Goal: Check status: Check status

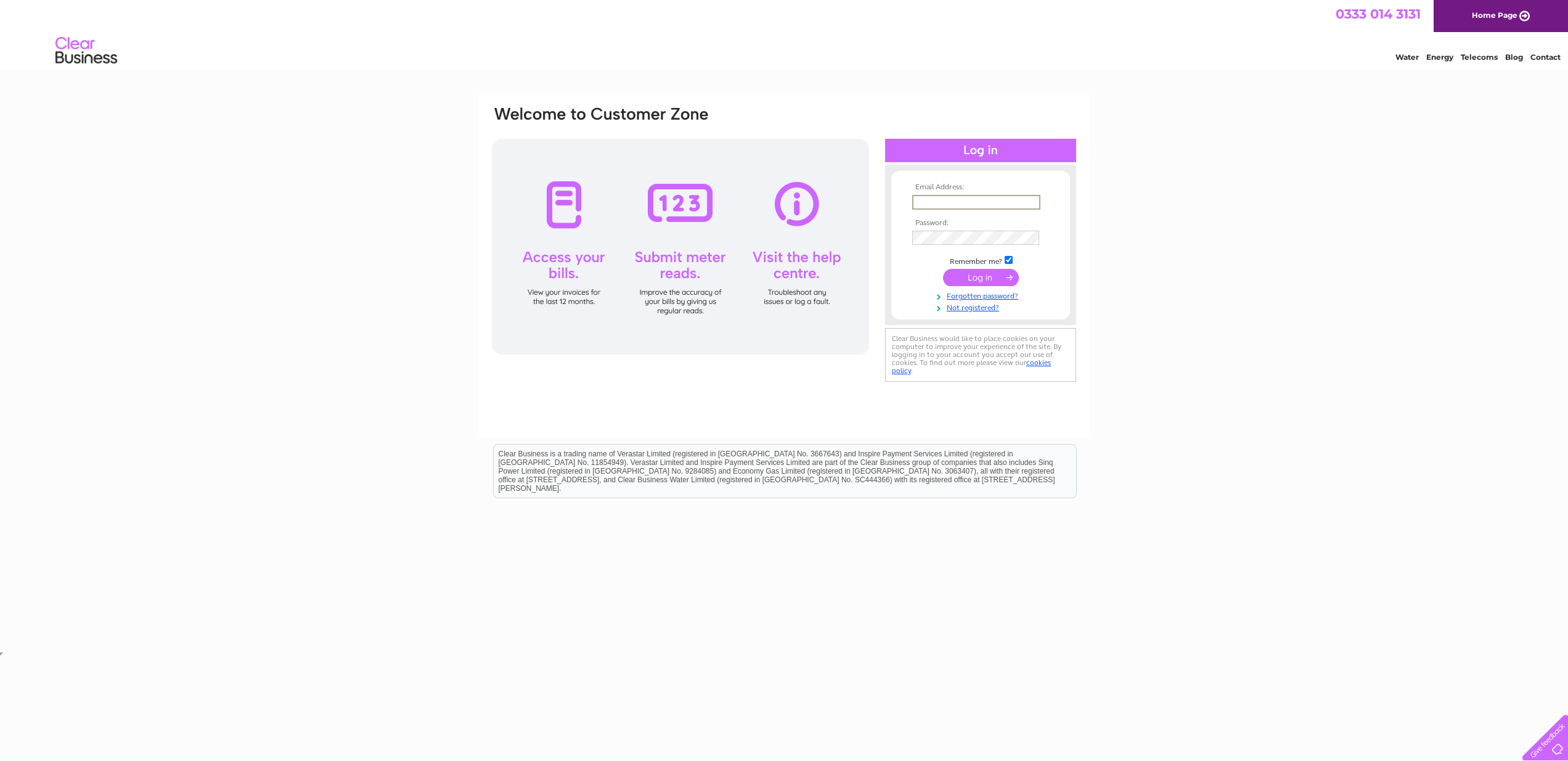
type input "jeanmoralee@outlook.com"
click at [990, 278] on input "submit" at bounding box center [981, 278] width 76 height 18
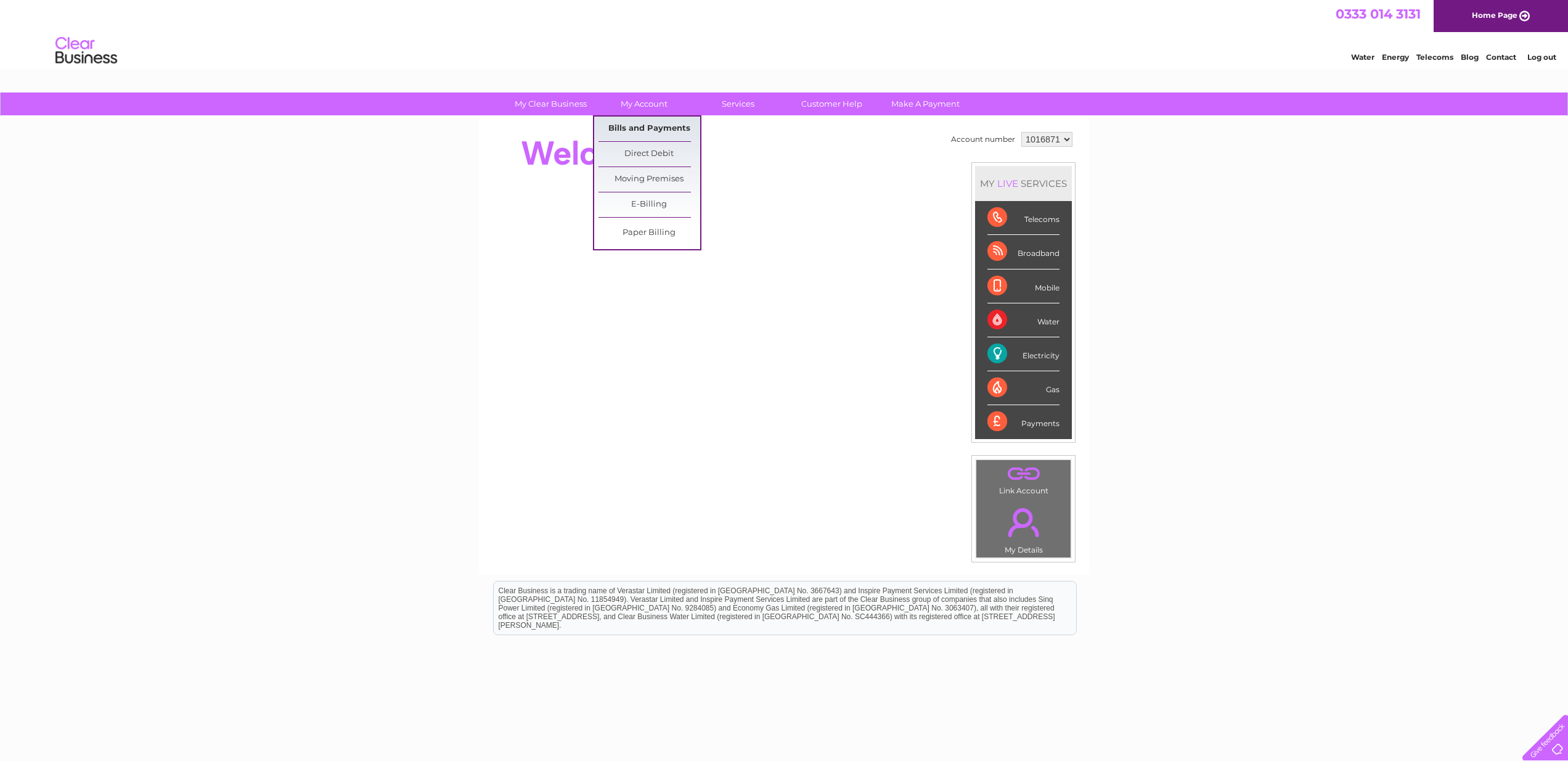
click at [652, 127] on link "Bills and Payments" at bounding box center [649, 129] width 102 height 25
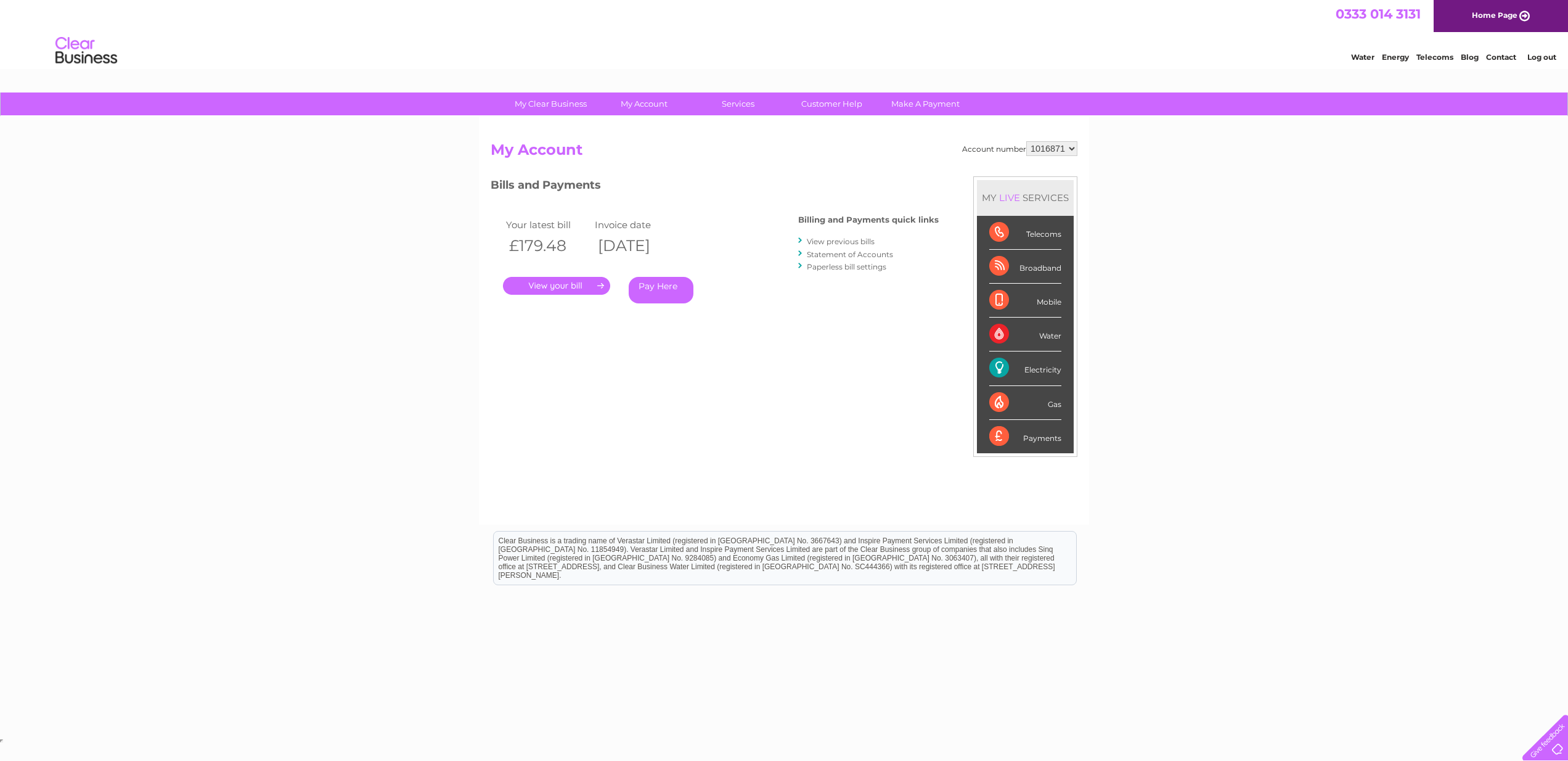
click at [600, 281] on link "." at bounding box center [556, 286] width 107 height 18
